Goal: Communication & Community: Answer question/provide support

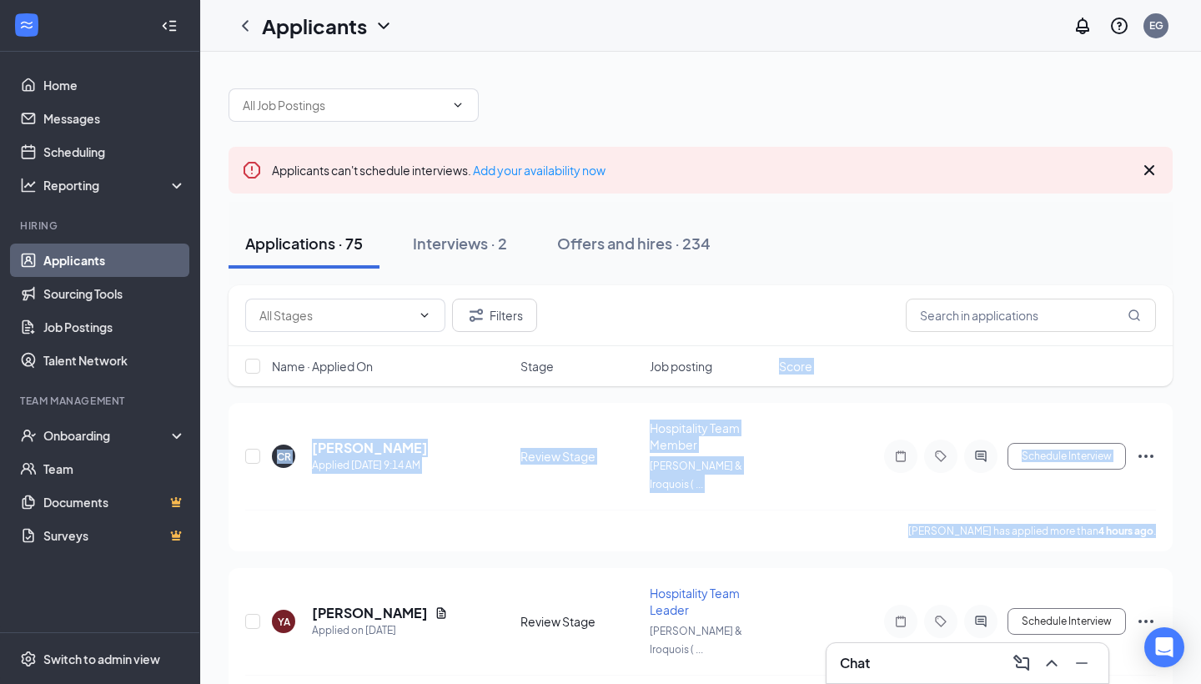
drag, startPoint x: 697, startPoint y: 413, endPoint x: 694, endPoint y: 401, distance: 12.1
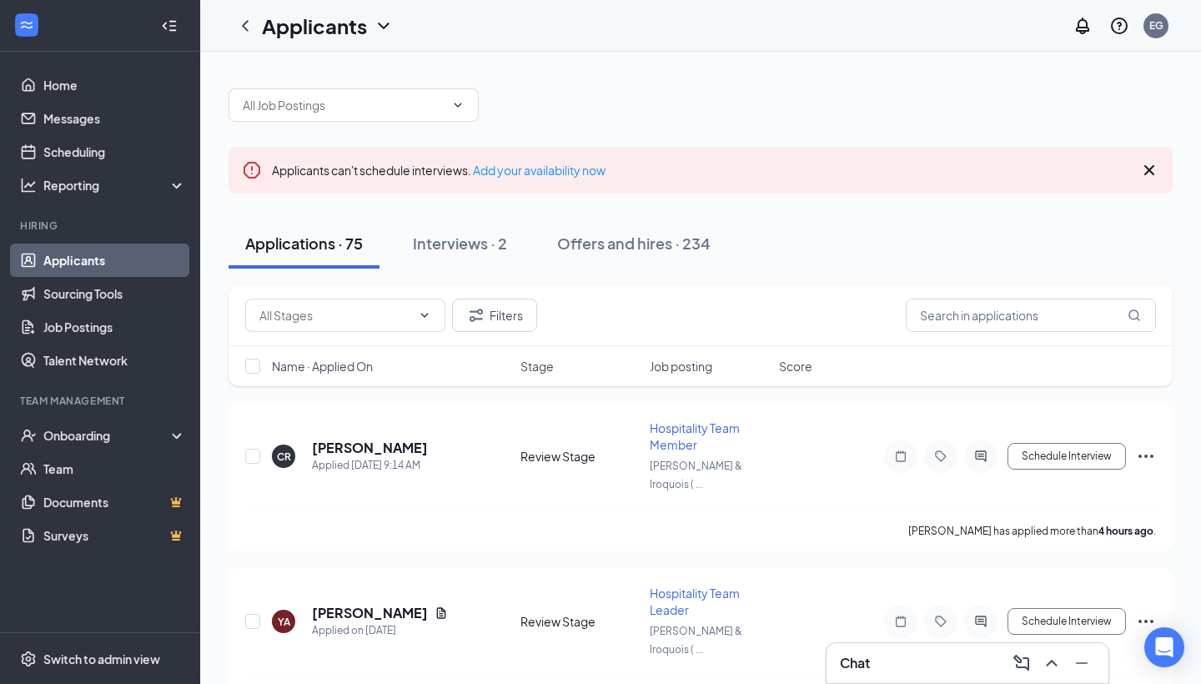
click at [841, 33] on div "Applicants EG" at bounding box center [700, 26] width 1001 height 52
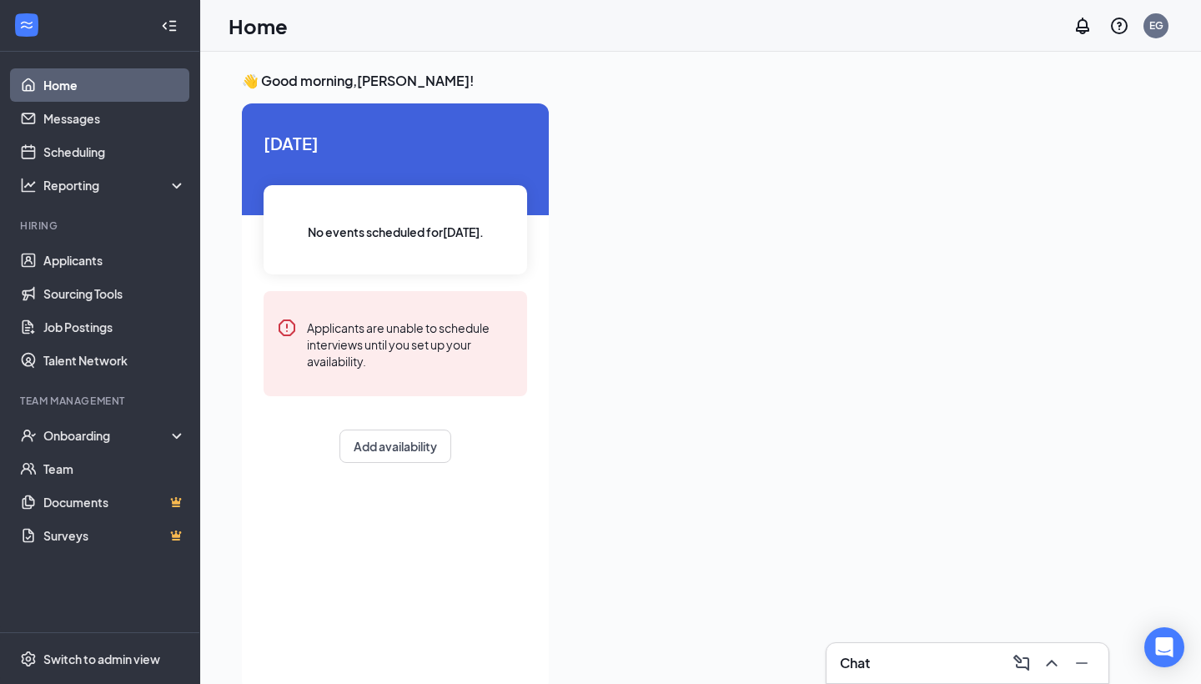
click at [905, 663] on div "Chat" at bounding box center [967, 663] width 255 height 27
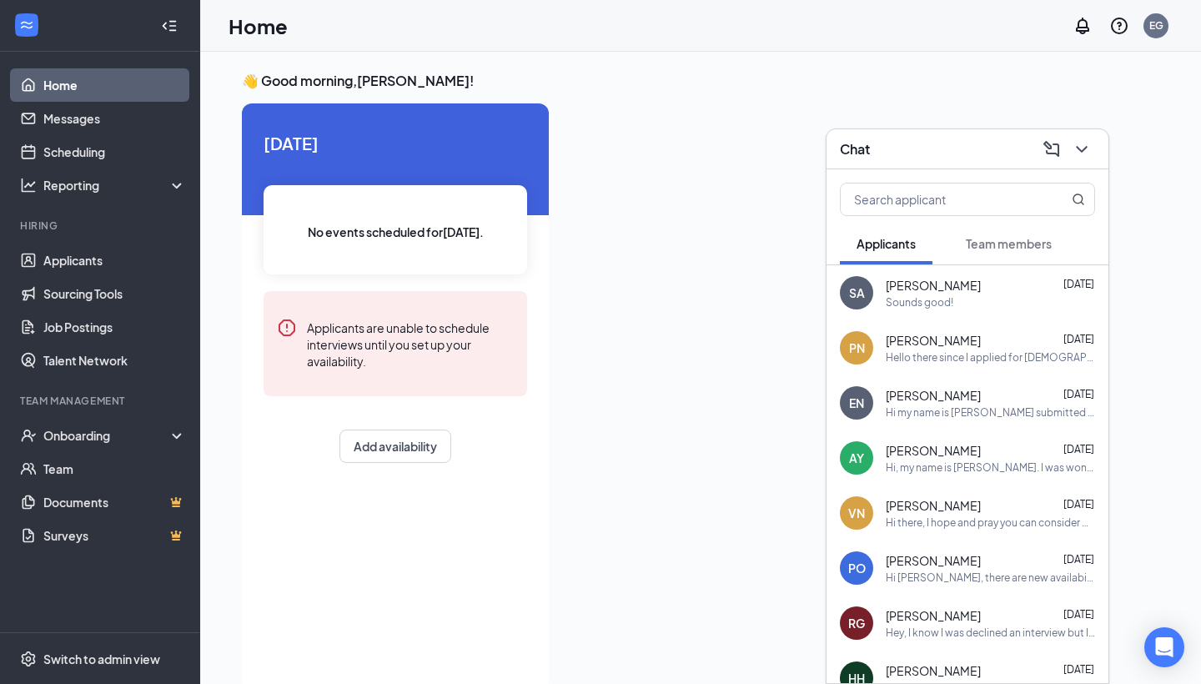
click at [1007, 252] on button "Team members" at bounding box center [1008, 244] width 119 height 42
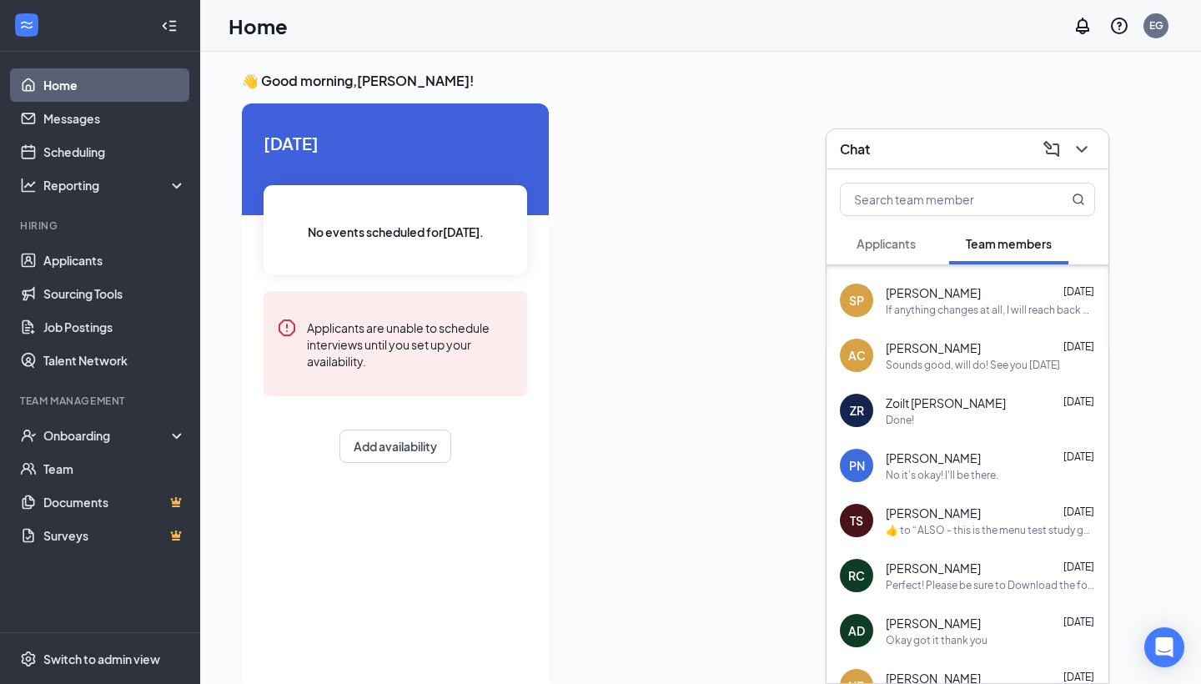
scroll to position [109, 0]
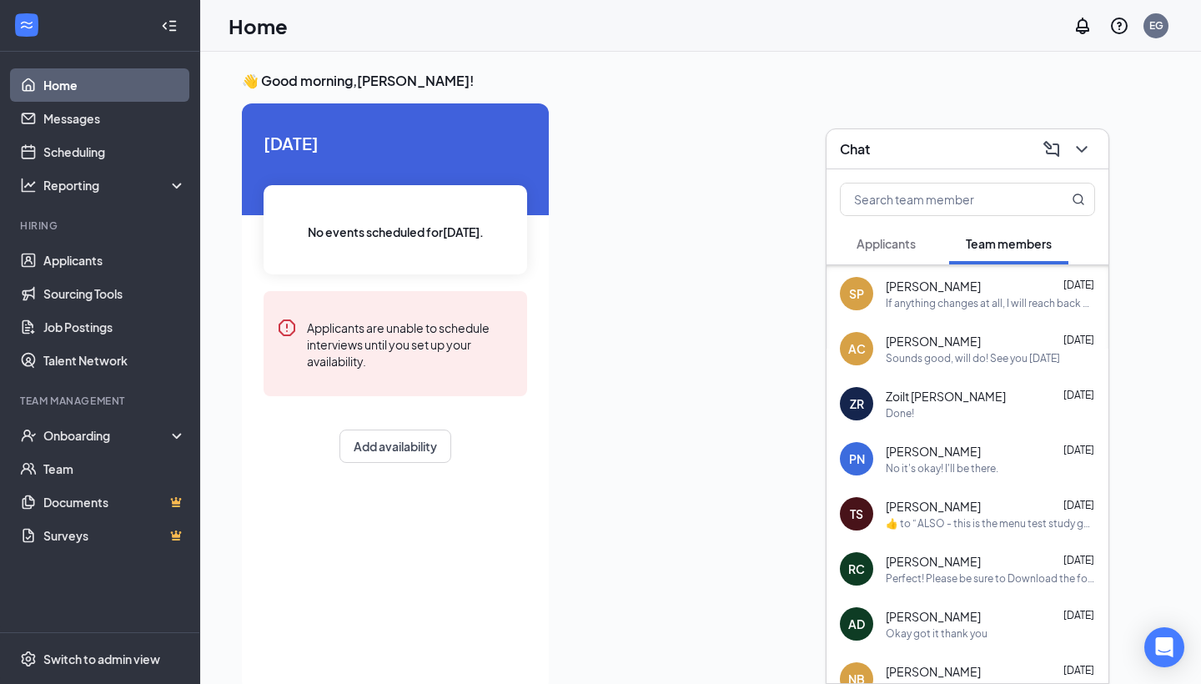
click at [963, 341] on span "Alexander Carrasquillo" at bounding box center [933, 341] width 95 height 17
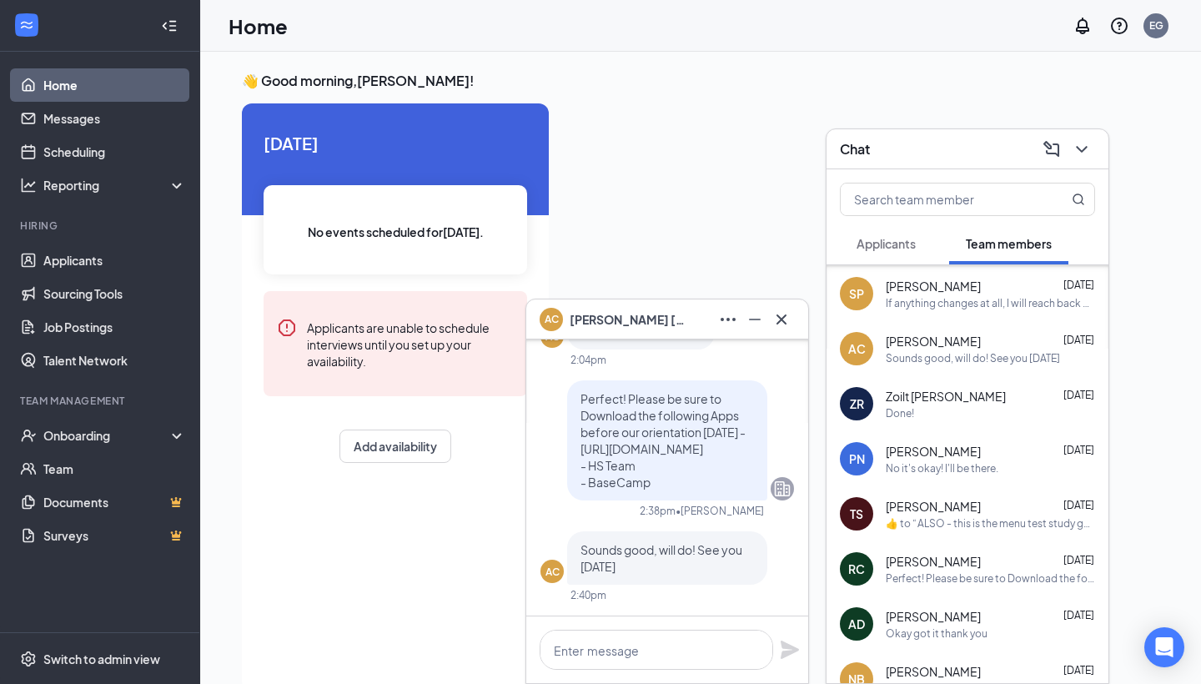
drag, startPoint x: 671, startPoint y: 488, endPoint x: 576, endPoint y: 389, distance: 136.9
click at [576, 389] on div "Perfect! Please be sure to Download the following Apps before our orientation t…" at bounding box center [667, 440] width 200 height 120
copy span "Download the following Apps before our orientation tomorrow -https://dl.central…"
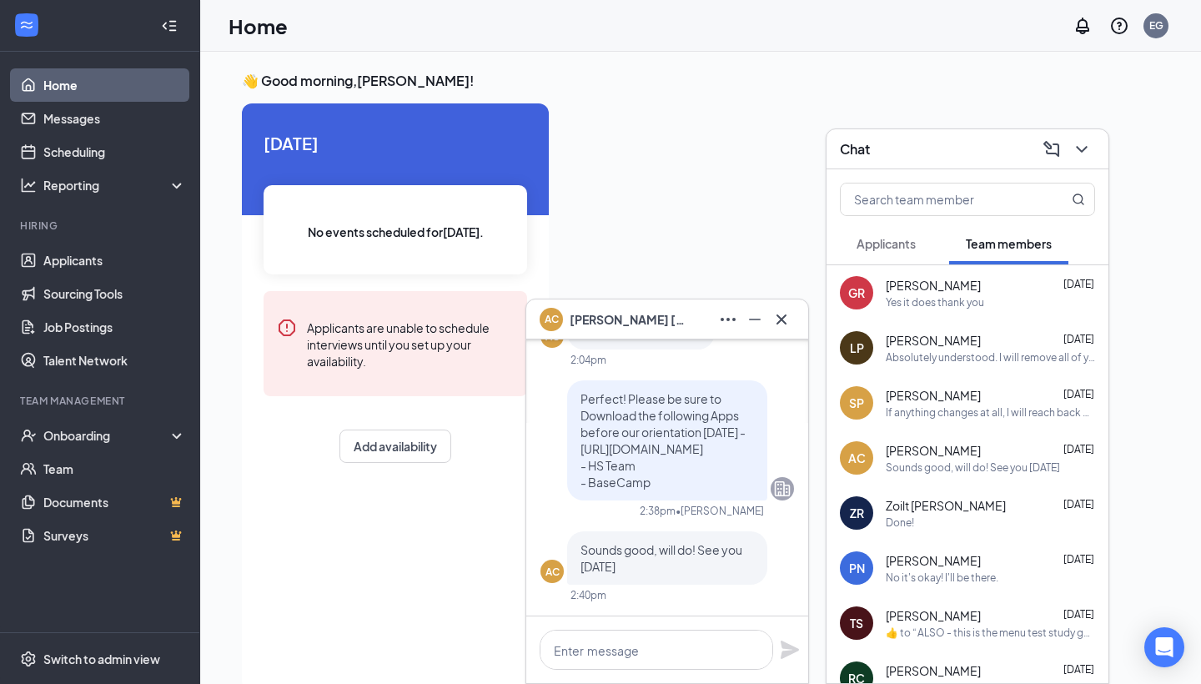
scroll to position [0, 0]
click at [964, 305] on div "Yes it does thank you" at bounding box center [935, 302] width 98 height 14
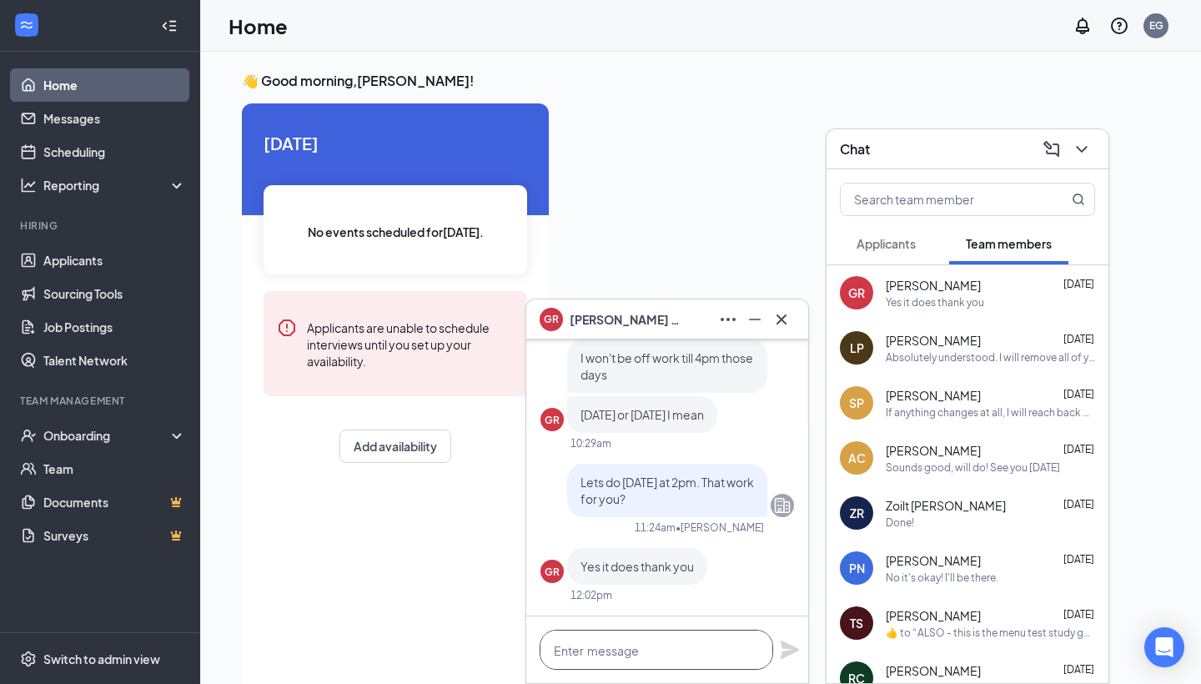
click at [634, 643] on textarea at bounding box center [657, 650] width 234 height 40
paste textarea "Download the following Apps before our orientation tomorrow -https://dl.central…"
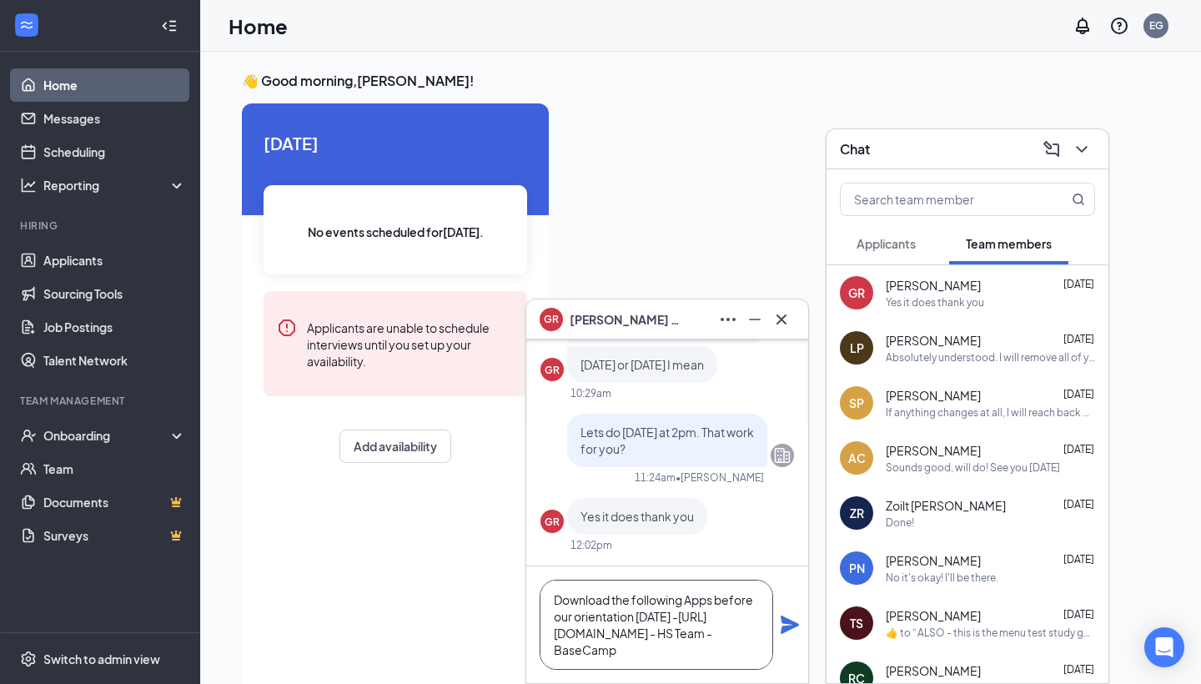
drag, startPoint x: 690, startPoint y: 617, endPoint x: 616, endPoint y: 593, distance: 77.8
click at [616, 593] on textarea "Download the following Apps before our orientation tomorrow -https://dl.central…" at bounding box center [657, 625] width 234 height 90
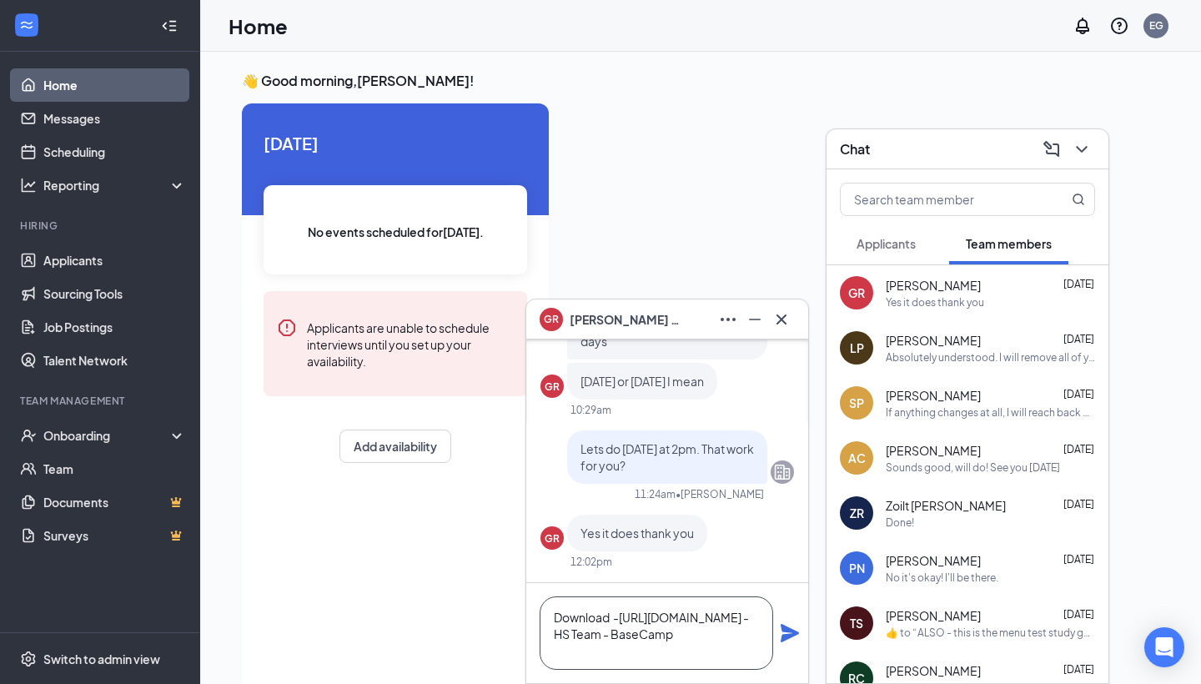
scroll to position [0, 0]
click at [576, 653] on textarea "-https://dl.centralavenue.cfahome.com - HS Team - BaseCamp" at bounding box center [657, 633] width 234 height 73
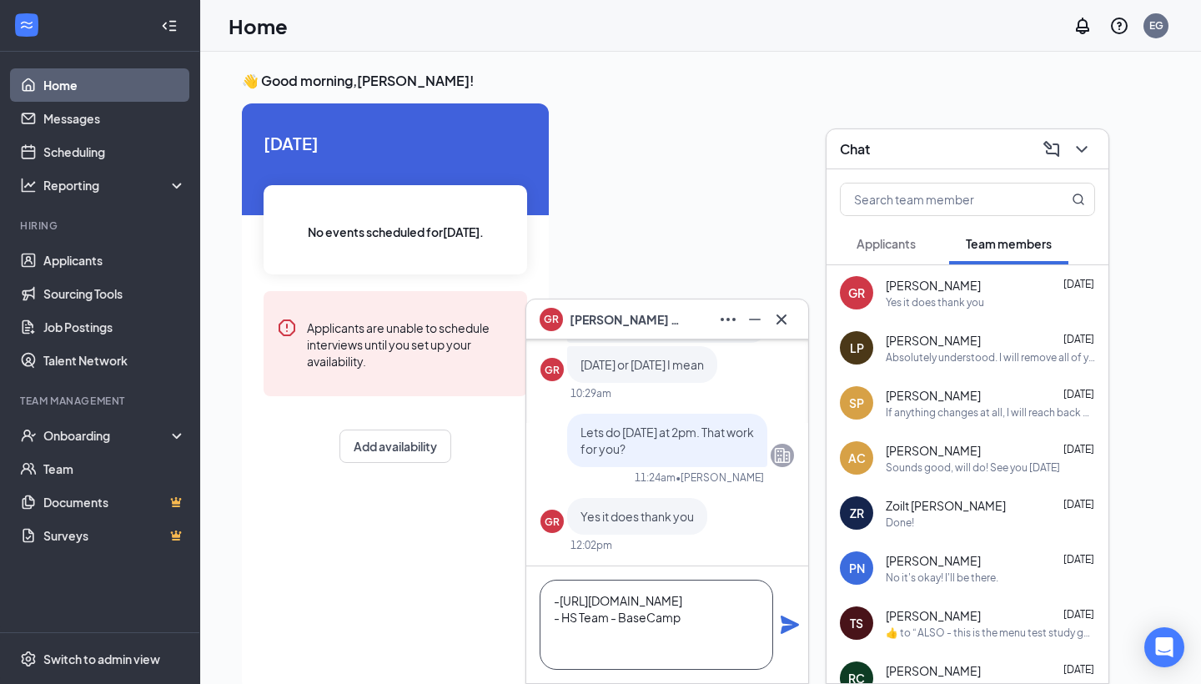
click at [614, 656] on textarea "-https://dl.centralavenue.cfahome.com - HS Team - BaseCamp" at bounding box center [657, 625] width 234 height 90
type textarea "-https://dl.centralavenue.cfahome.com - HS Team - BaseCamp"
click at [797, 630] on icon "Plane" at bounding box center [790, 625] width 20 height 20
